Goal: Task Accomplishment & Management: Use online tool/utility

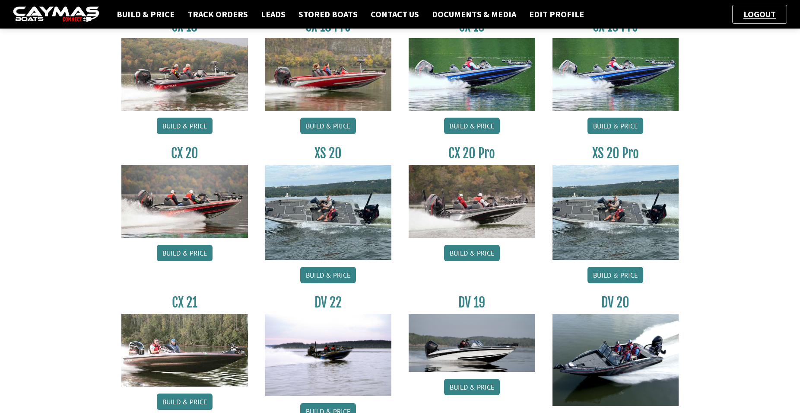
scroll to position [634, 0]
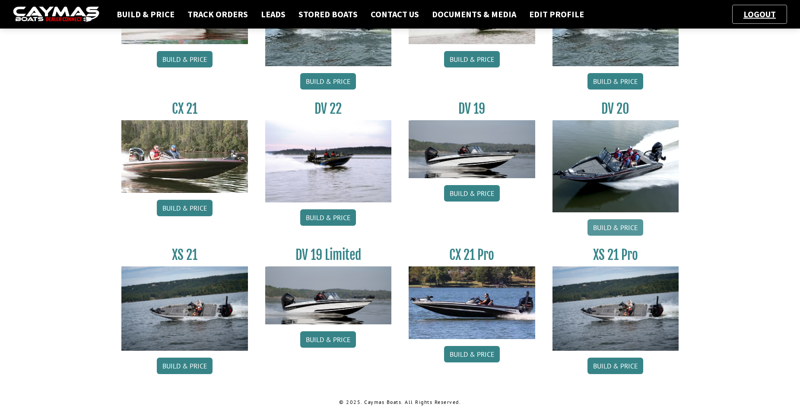
click at [625, 224] on link "Build & Price" at bounding box center [616, 227] width 56 height 16
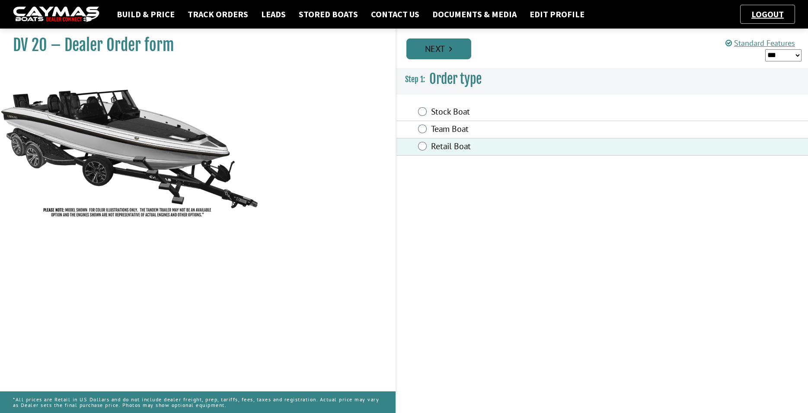
click at [452, 56] on link "Next" at bounding box center [438, 48] width 65 height 21
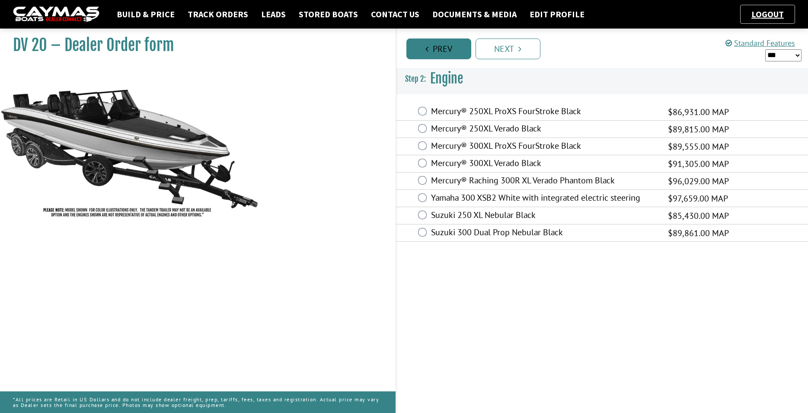
click at [437, 53] on link "Prev" at bounding box center [438, 48] width 65 height 21
click at [475, 53] on link "Next" at bounding box center [507, 48] width 65 height 21
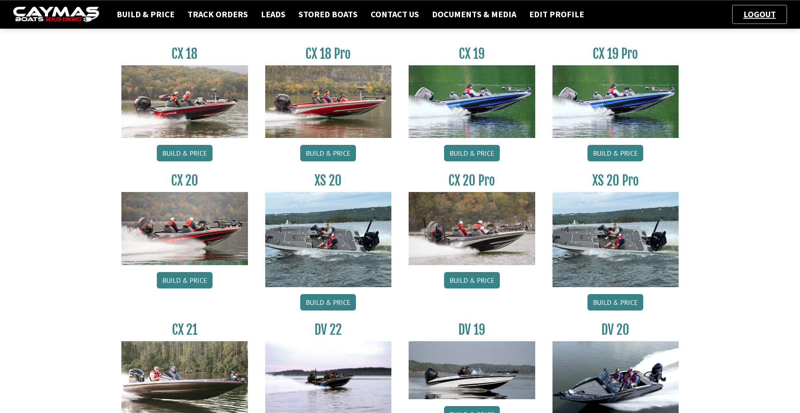
scroll to position [397, 0]
